Goal: Find specific page/section: Find specific page/section

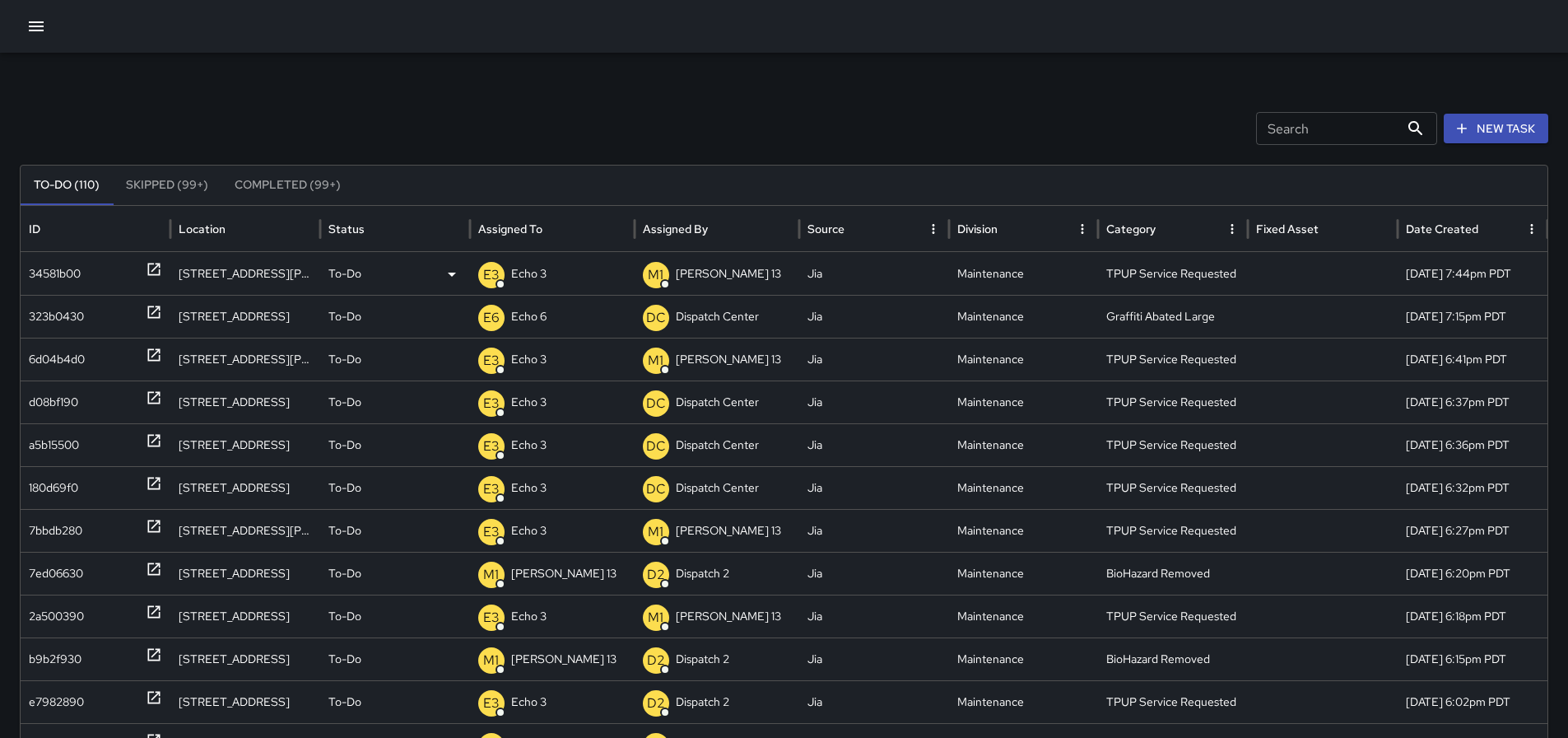
click at [152, 270] on icon at bounding box center [153, 269] width 12 height 12
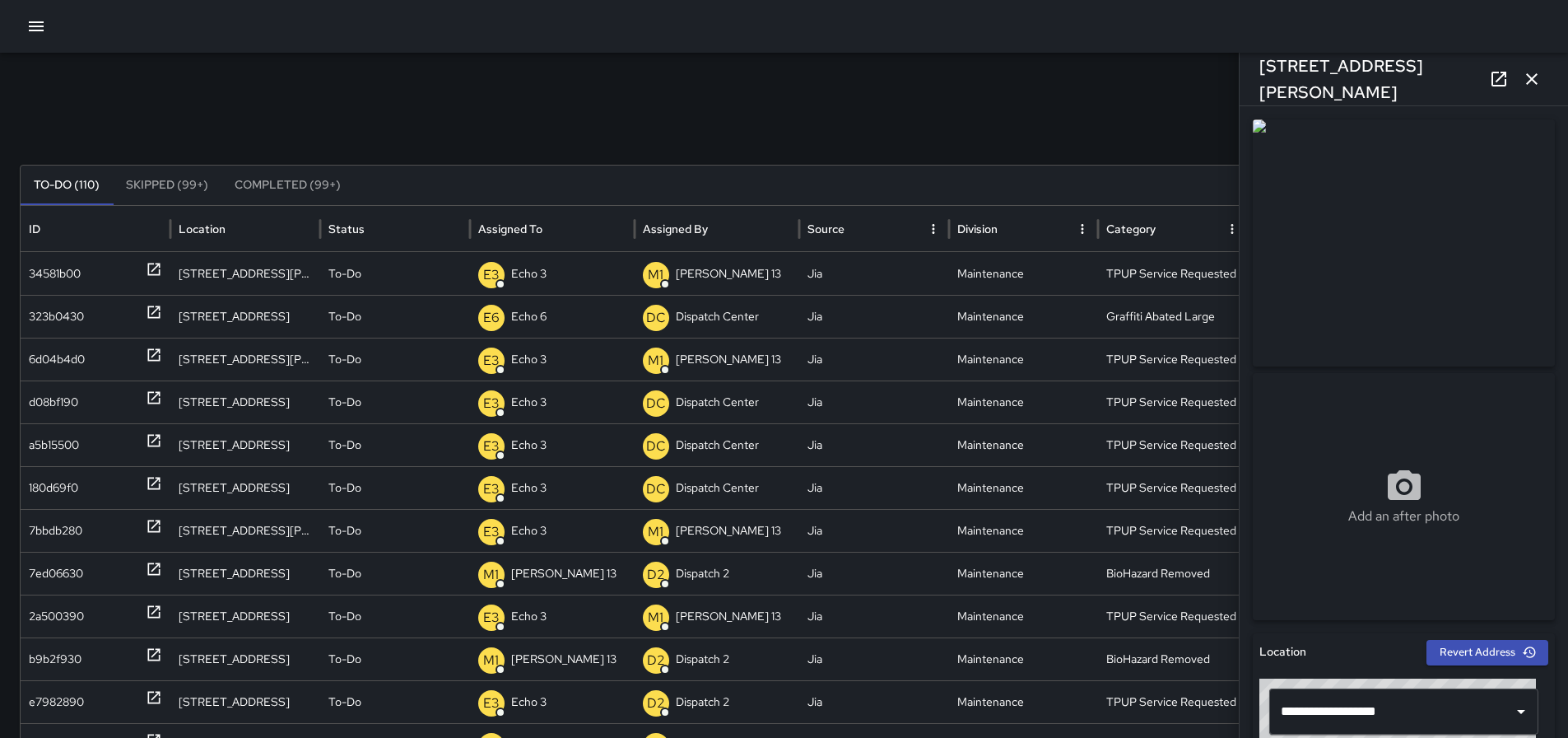
click at [1533, 79] on icon "button" at bounding box center [1532, 79] width 20 height 20
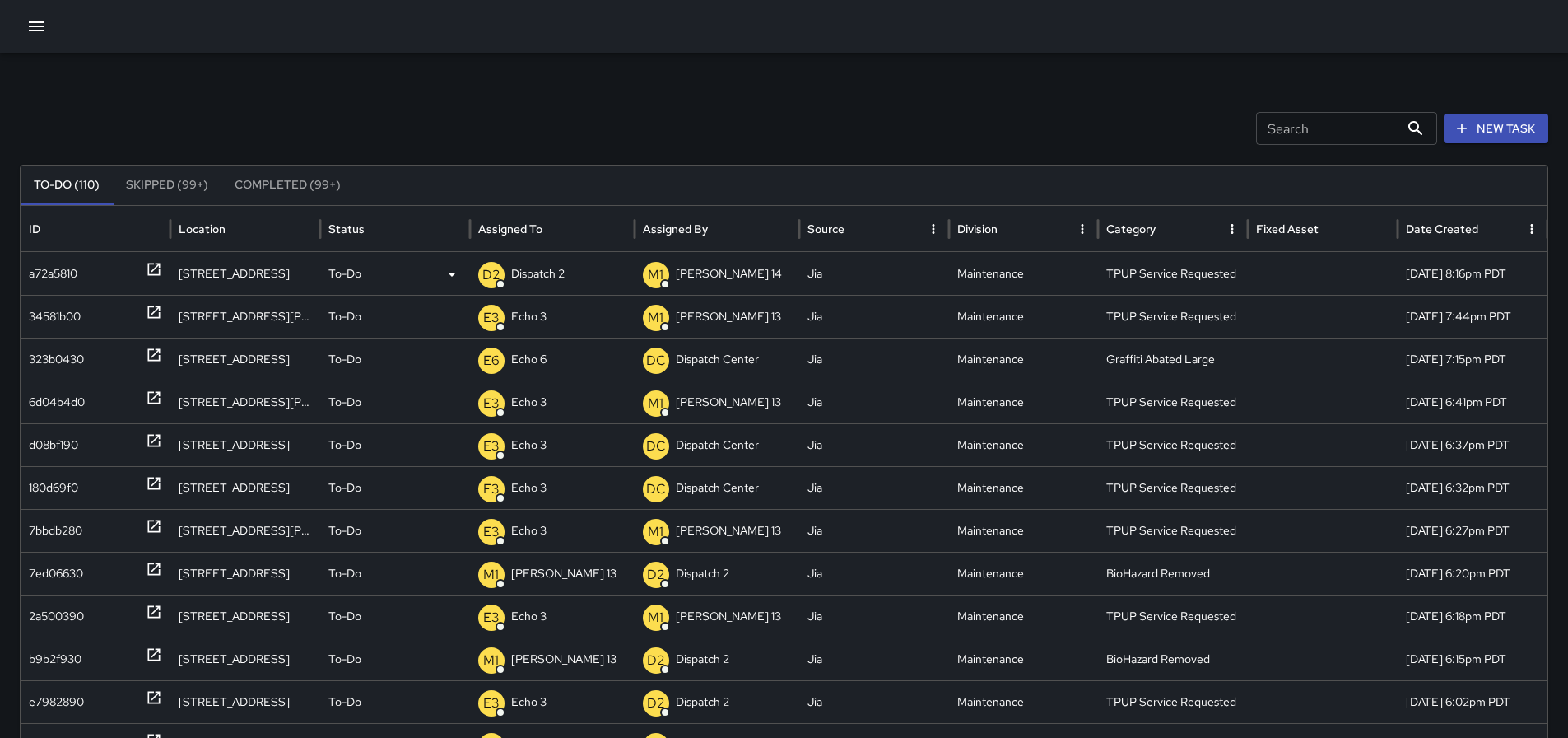
click at [538, 265] on p "Dispatch 2" at bounding box center [538, 274] width 54 height 42
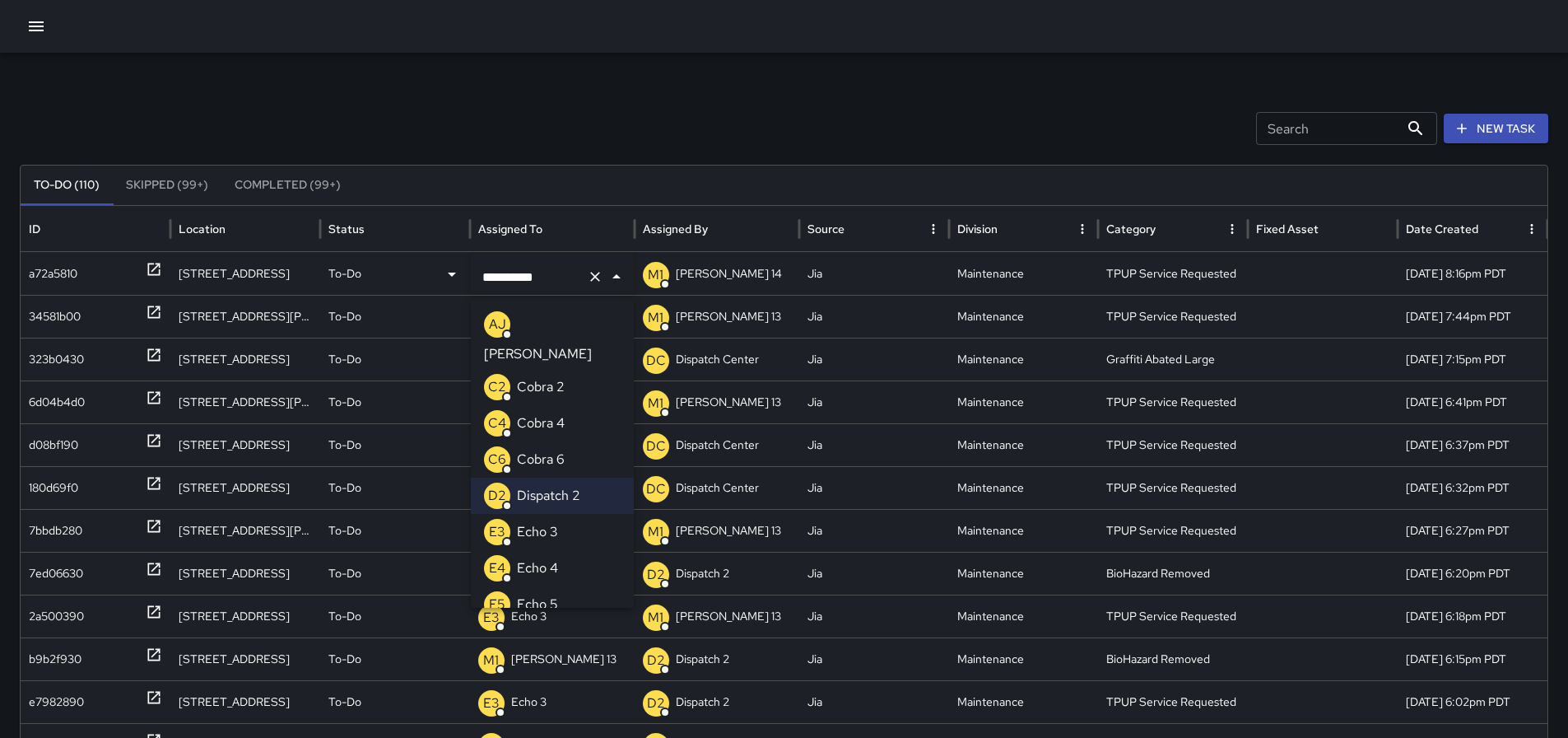
click at [565, 514] on li "E3 Echo 3" at bounding box center [552, 532] width 163 height 36
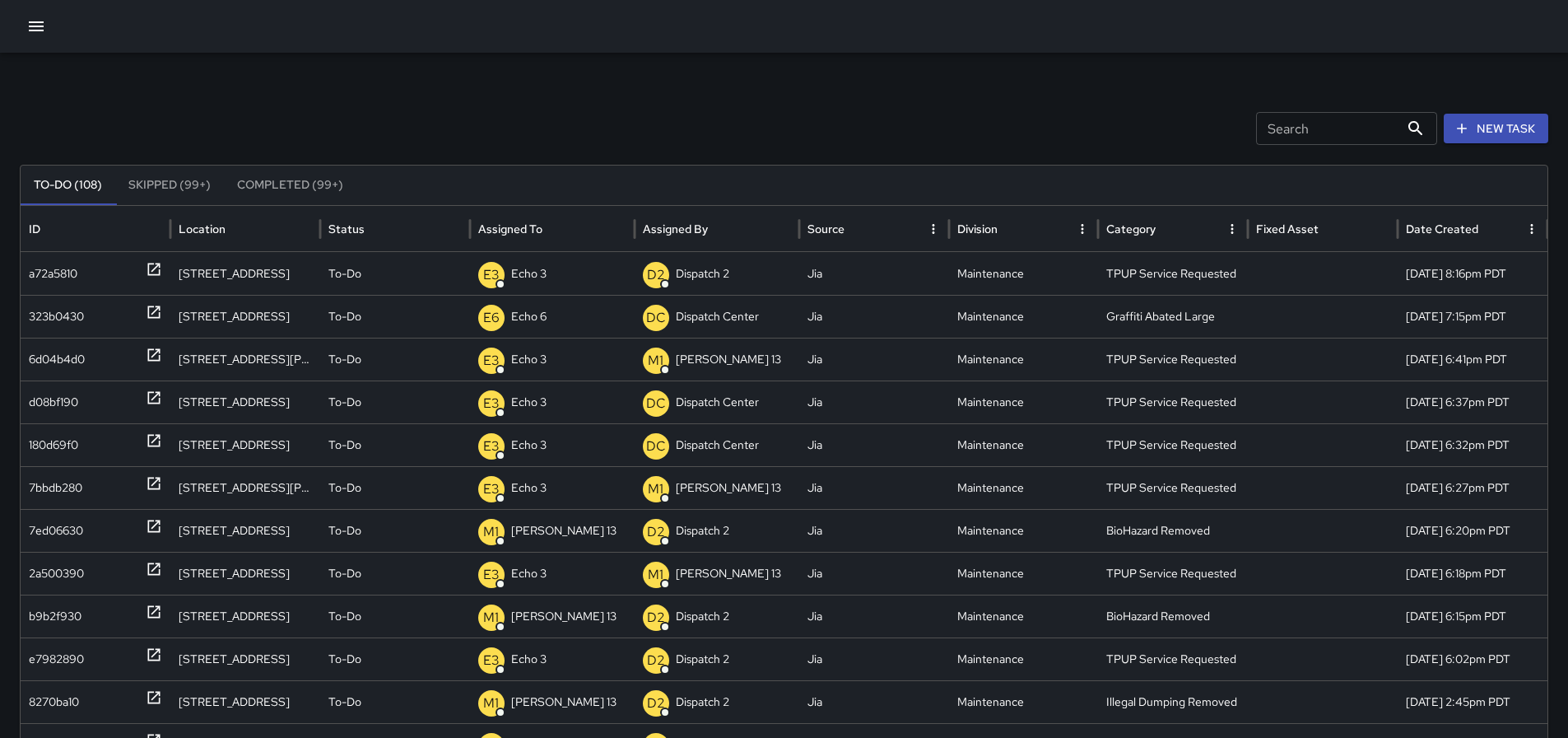
click at [33, 29] on icon "button" at bounding box center [35, 26] width 20 height 20
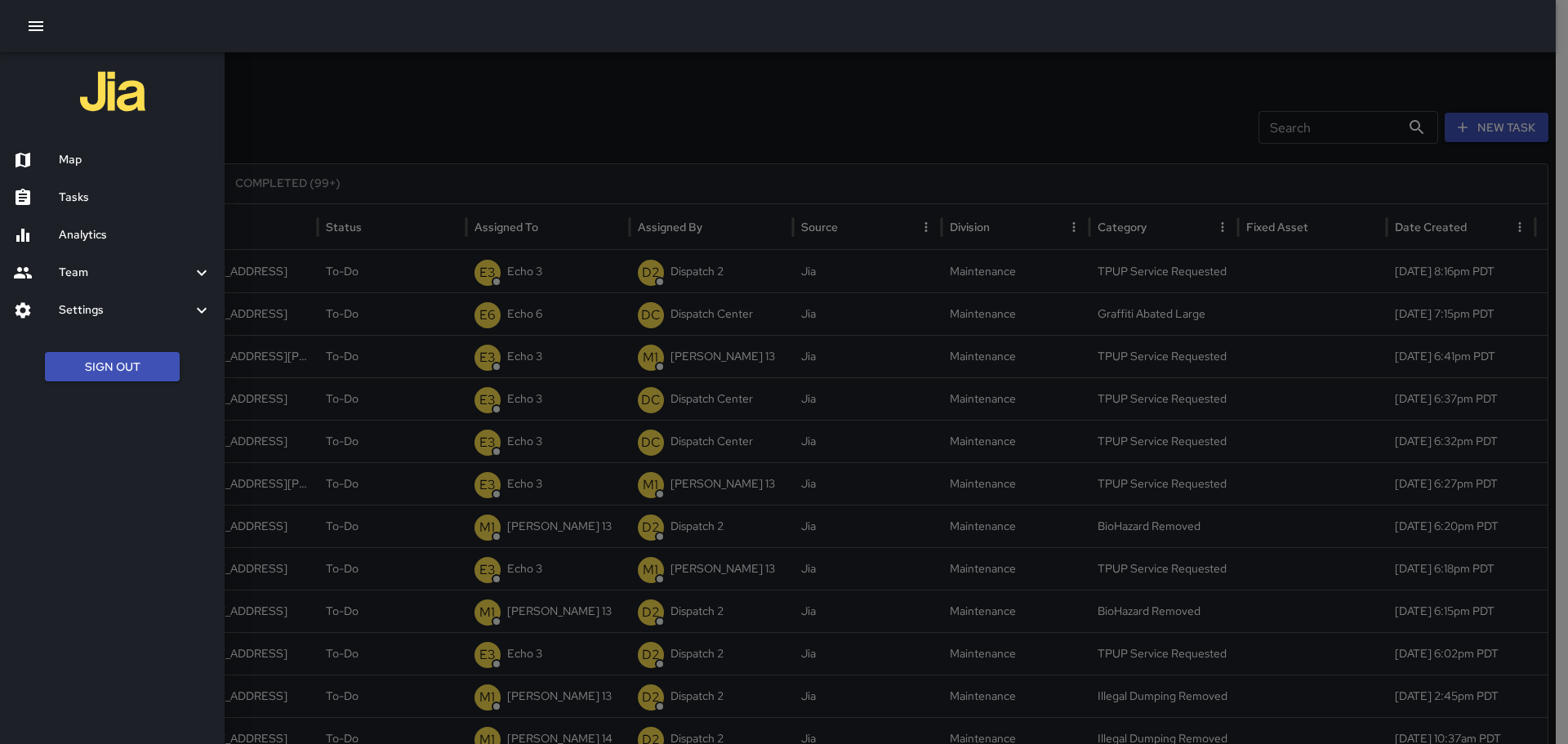
click at [86, 162] on h6 "Map" at bounding box center [135, 160] width 153 height 18
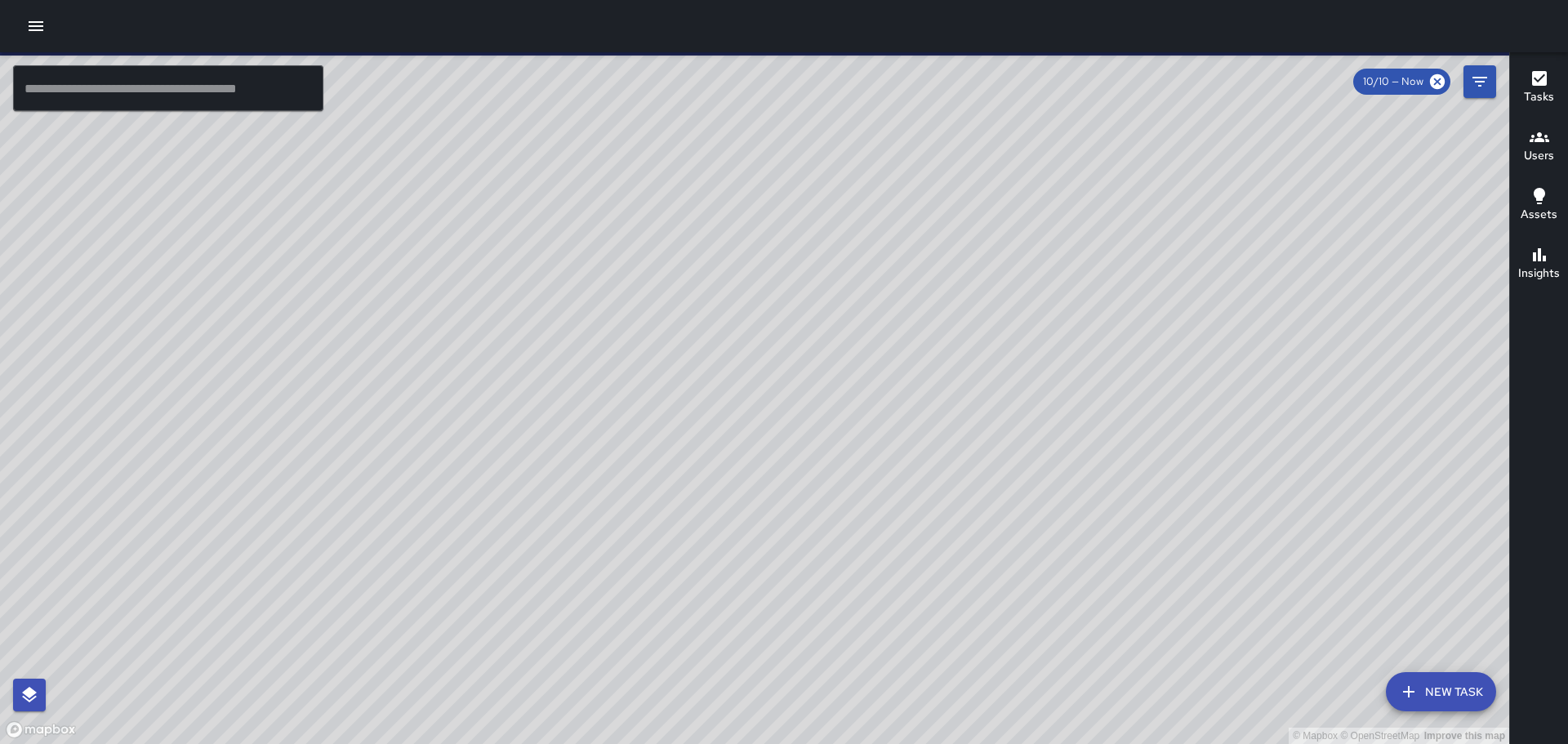
drag, startPoint x: 441, startPoint y: 570, endPoint x: 617, endPoint y: 322, distance: 304.1
click at [617, 321] on div "© Mapbox © OpenStreetMap Improve this map" at bounding box center [754, 398] width 1509 height 692
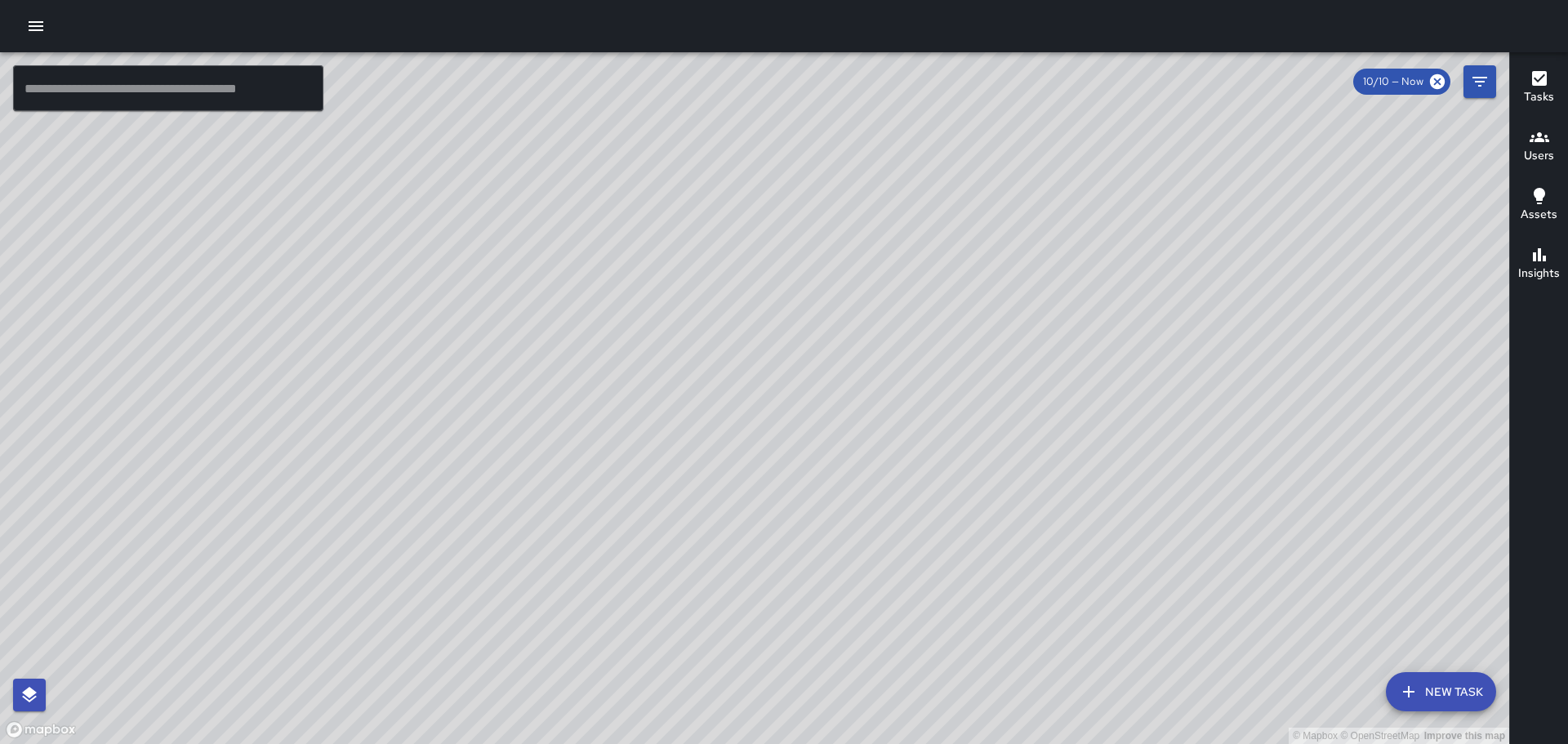
drag, startPoint x: 858, startPoint y: 119, endPoint x: 663, endPoint y: 404, distance: 345.3
click at [663, 404] on div "© Mapbox © OpenStreetMap Improve this map" at bounding box center [754, 398] width 1509 height 692
drag, startPoint x: 556, startPoint y: 497, endPoint x: 749, endPoint y: 312, distance: 267.3
click at [761, 244] on div "© Mapbox © OpenStreetMap Improve this map" at bounding box center [754, 398] width 1509 height 692
drag, startPoint x: 442, startPoint y: 453, endPoint x: 517, endPoint y: 248, distance: 218.3
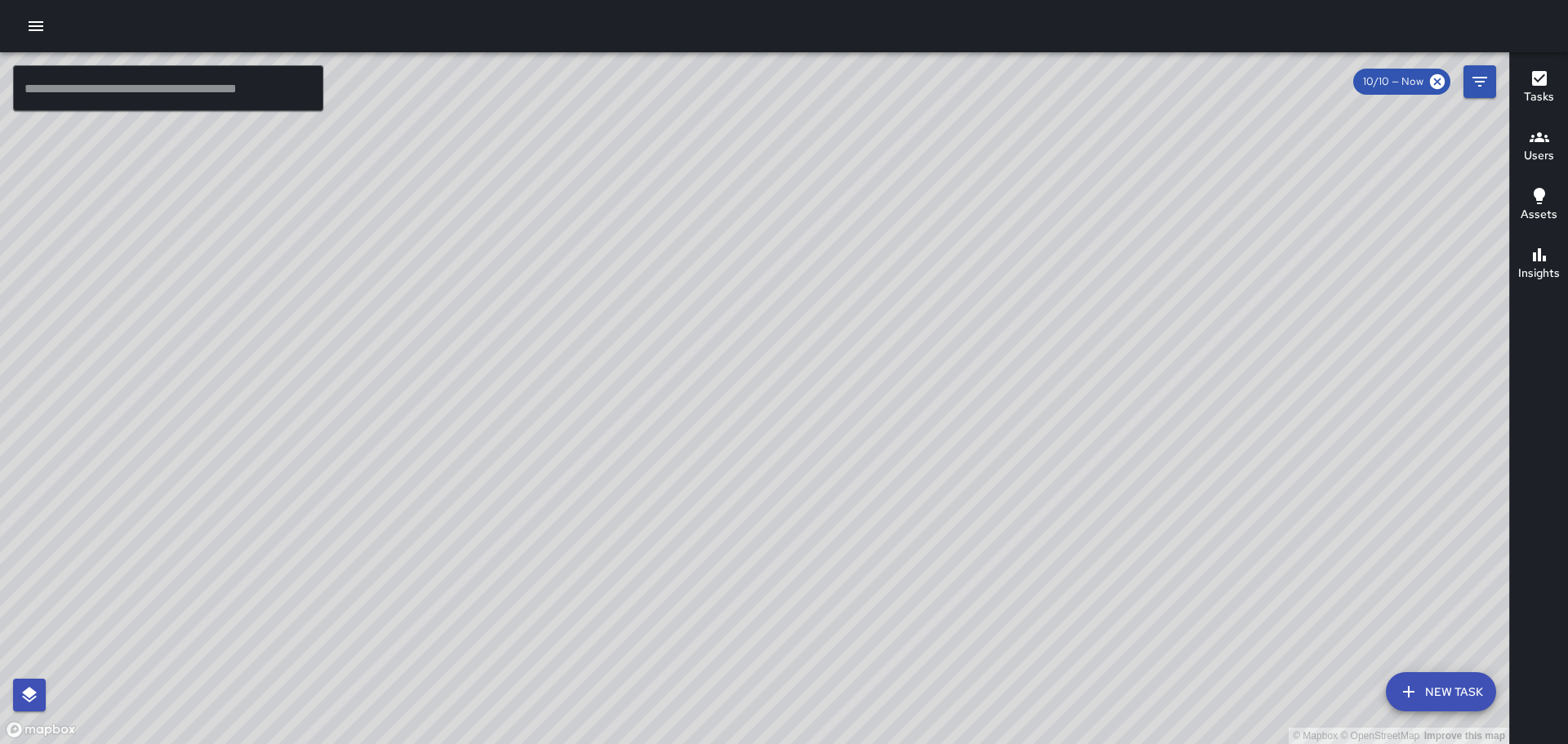
click at [517, 248] on div "© Mapbox © OpenStreetMap Improve this map" at bounding box center [754, 398] width 1509 height 692
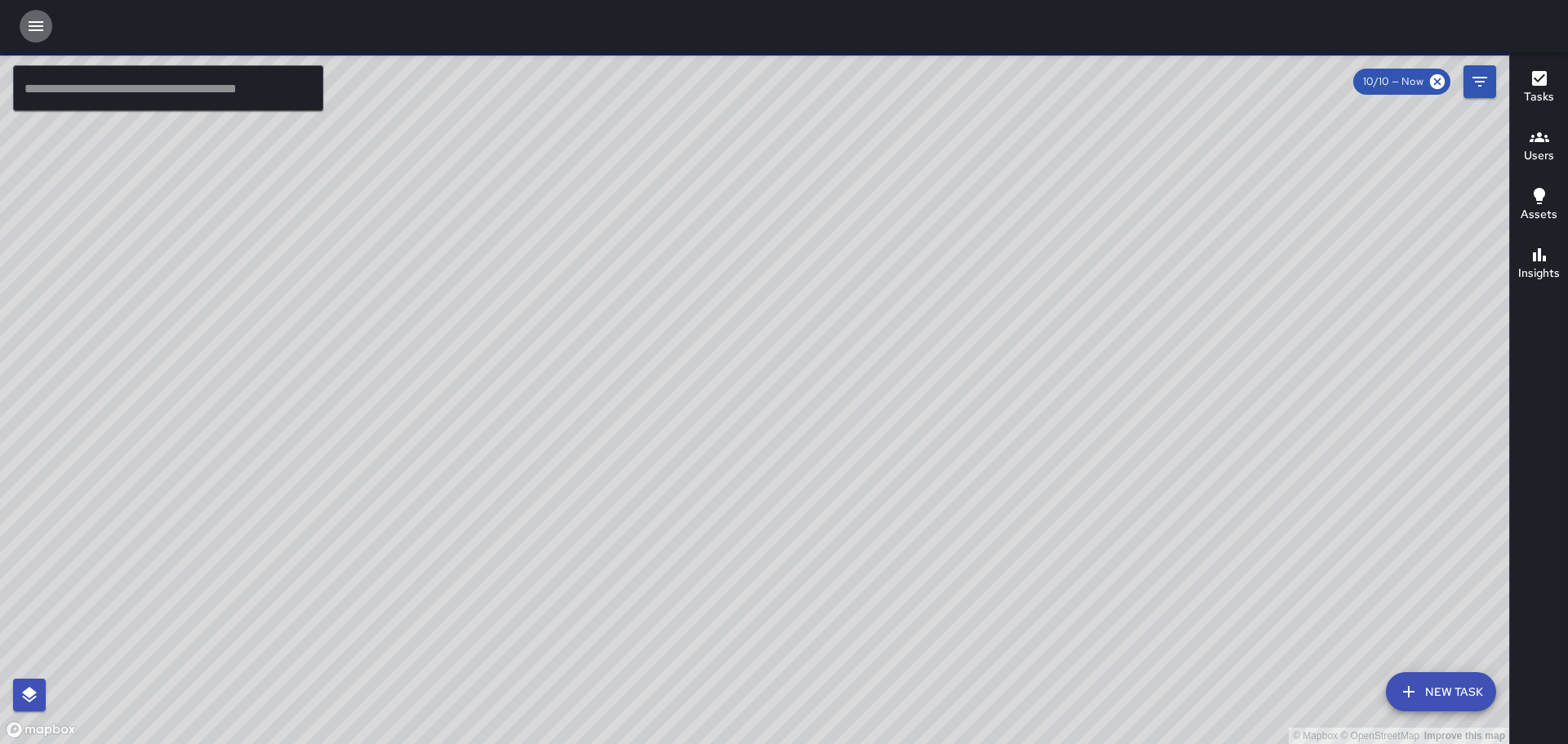
click at [35, 20] on icon "button" at bounding box center [35, 26] width 20 height 20
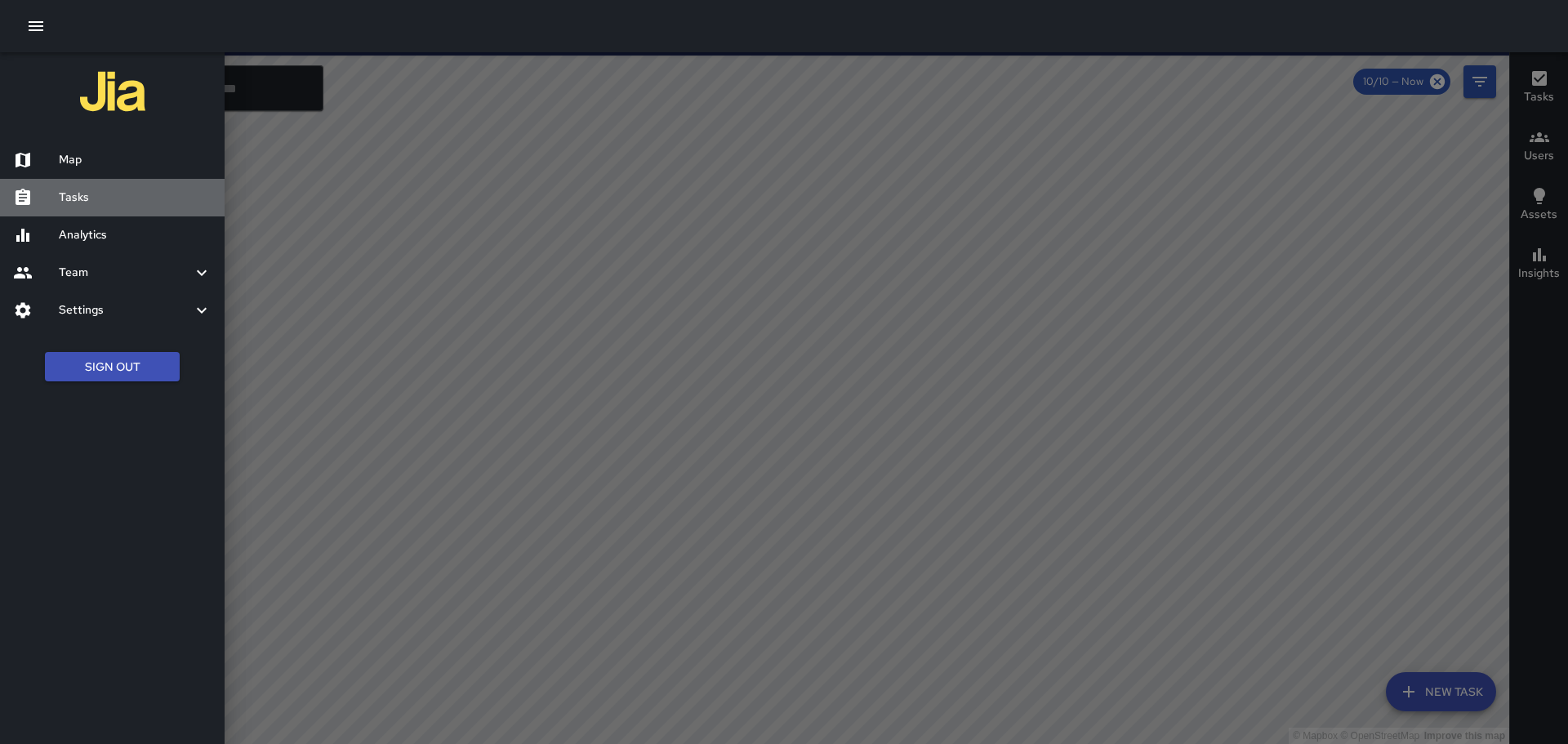
click at [51, 194] on div at bounding box center [36, 198] width 46 height 20
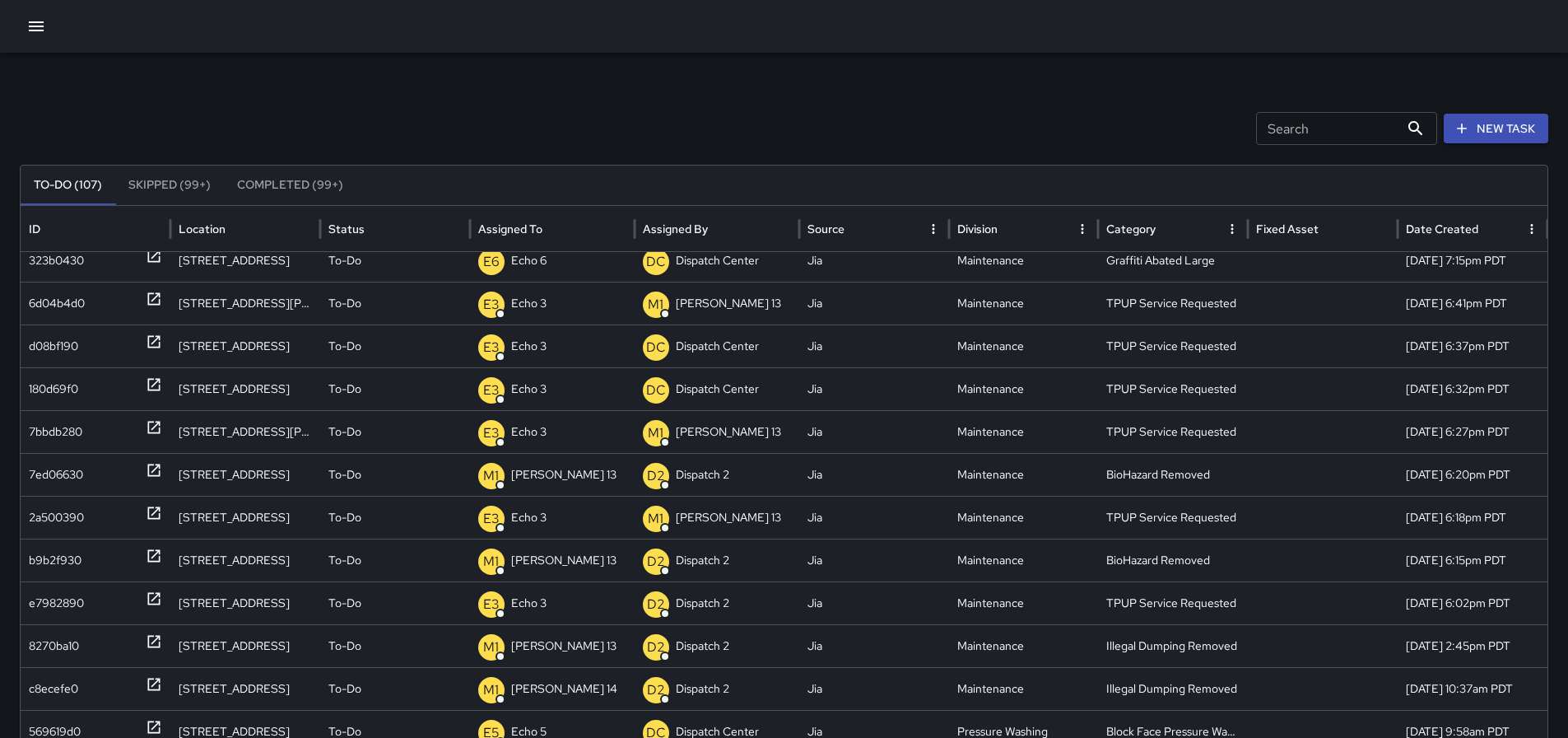
scroll to position [77, 0]
